Goal: Transaction & Acquisition: Purchase product/service

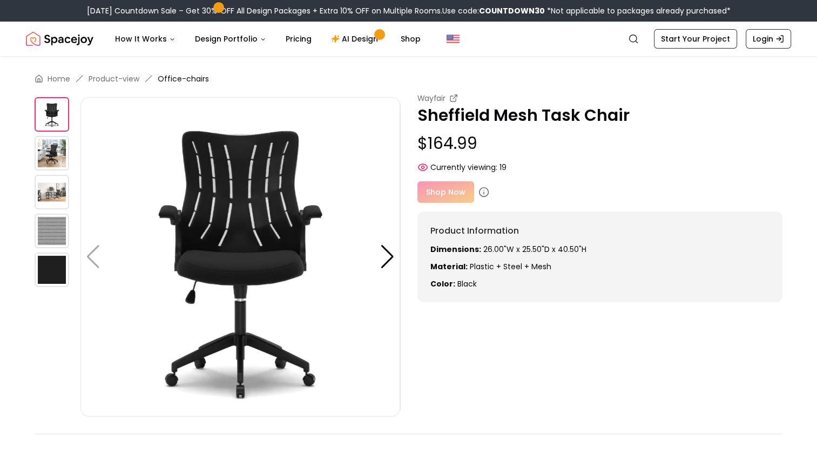
click at [57, 153] on img at bounding box center [52, 153] width 35 height 35
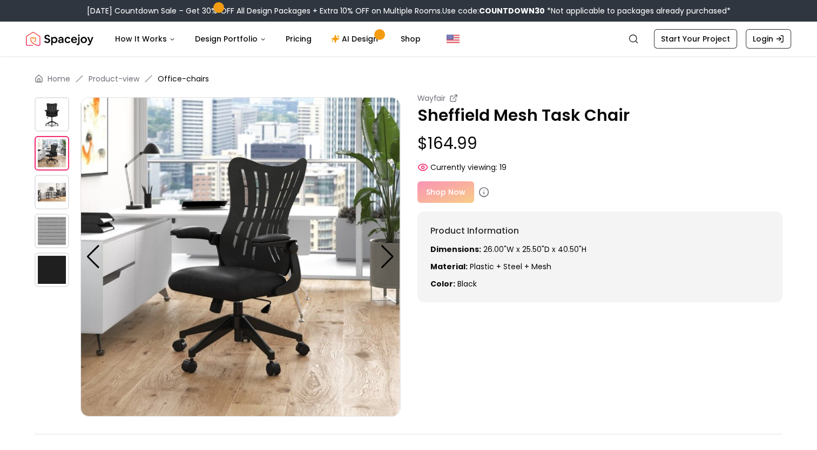
click at [460, 195] on div "Shop Now" at bounding box center [600, 192] width 366 height 22
click at [515, 161] on div "Wayfair Sheffield Mesh Task Chair $164.99 Currently viewing: 19" at bounding box center [600, 133] width 366 height 80
click at [447, 197] on div "Shop Now" at bounding box center [600, 192] width 366 height 22
drag, startPoint x: 447, startPoint y: 197, endPoint x: 435, endPoint y: 192, distance: 12.6
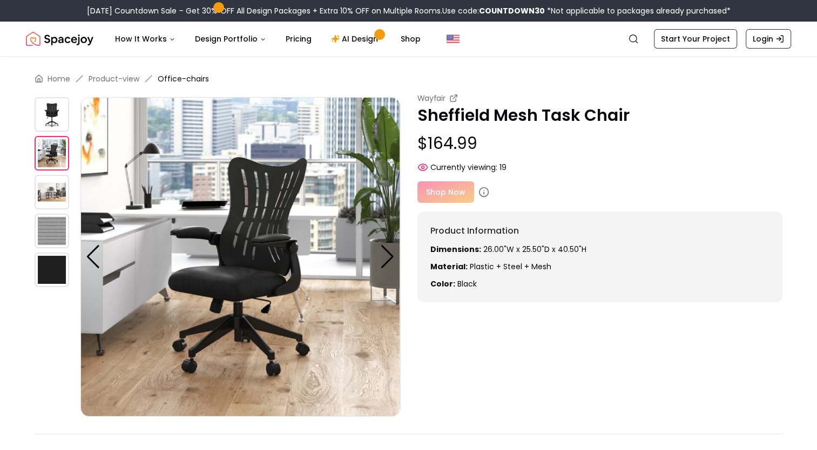
click at [435, 192] on div "Shop Now" at bounding box center [600, 192] width 366 height 22
drag, startPoint x: 435, startPoint y: 192, endPoint x: 619, endPoint y: 139, distance: 191.6
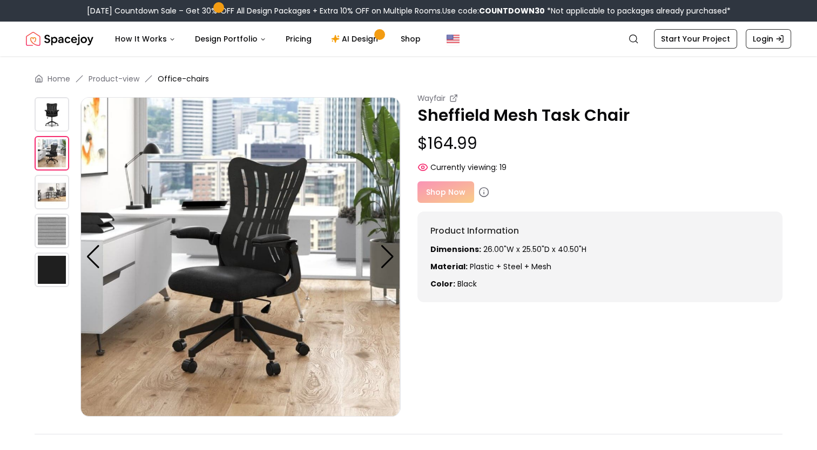
click at [619, 139] on p "$164.99" at bounding box center [600, 143] width 366 height 19
click at [52, 118] on img at bounding box center [52, 114] width 35 height 35
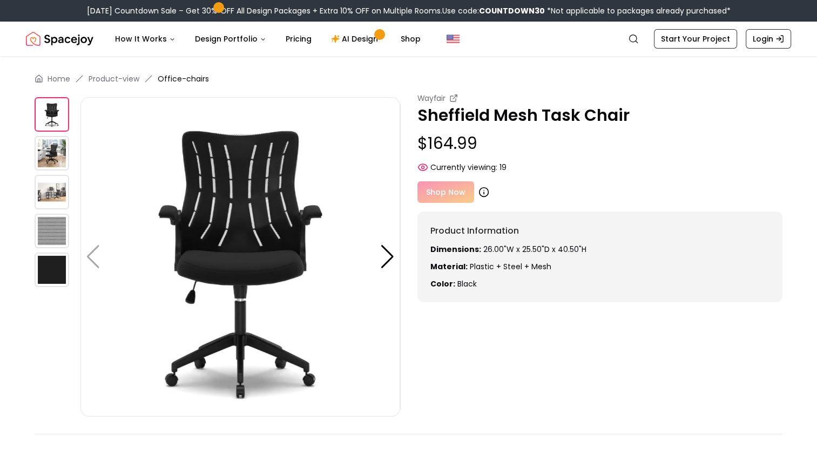
click at [484, 195] on icon at bounding box center [483, 192] width 11 height 11
click at [483, 191] on icon at bounding box center [483, 192] width 11 height 11
click at [530, 110] on p "Sheffield Mesh Task Chair" at bounding box center [600, 115] width 366 height 19
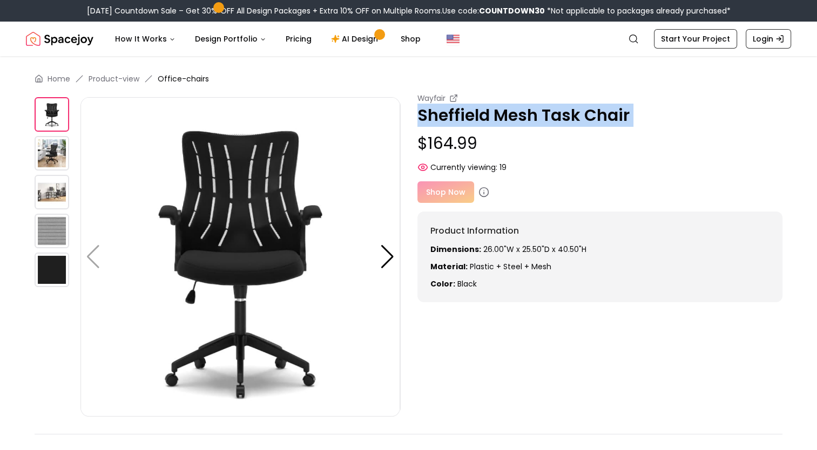
click at [530, 110] on p "Sheffield Mesh Task Chair" at bounding box center [600, 115] width 366 height 19
copy p "Sheffield Mesh Task Chair"
click at [482, 193] on icon at bounding box center [483, 192] width 11 height 11
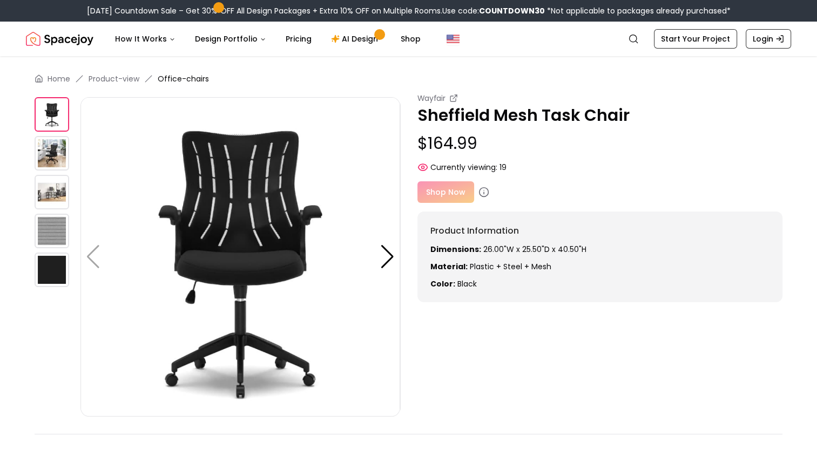
click at [491, 110] on p "Sheffield Mesh Task Chair" at bounding box center [600, 115] width 366 height 19
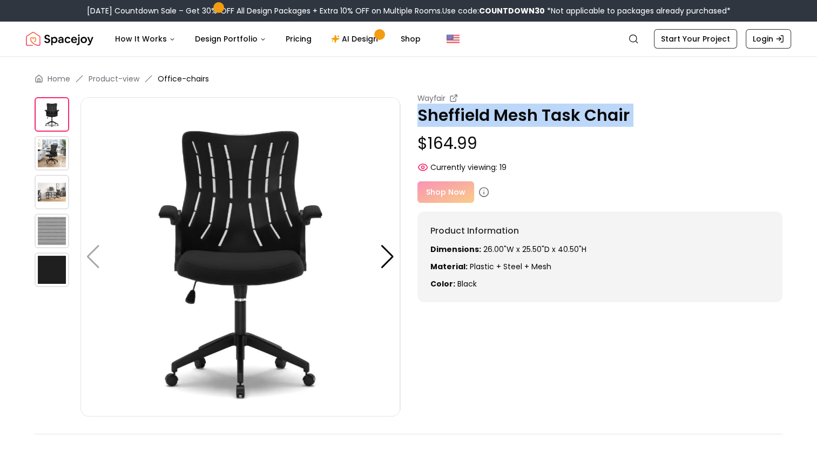
click at [491, 110] on p "Sheffield Mesh Task Chair" at bounding box center [600, 115] width 366 height 19
copy p "Sheffield Mesh Task Chair"
